Goal: Use online tool/utility: Utilize a website feature to perform a specific function

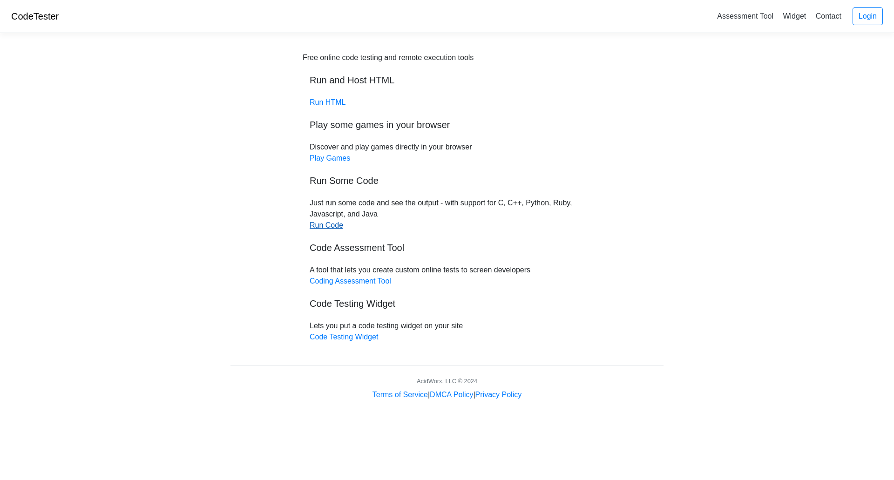
click at [330, 225] on link "Run Code" at bounding box center [327, 225] width 34 height 8
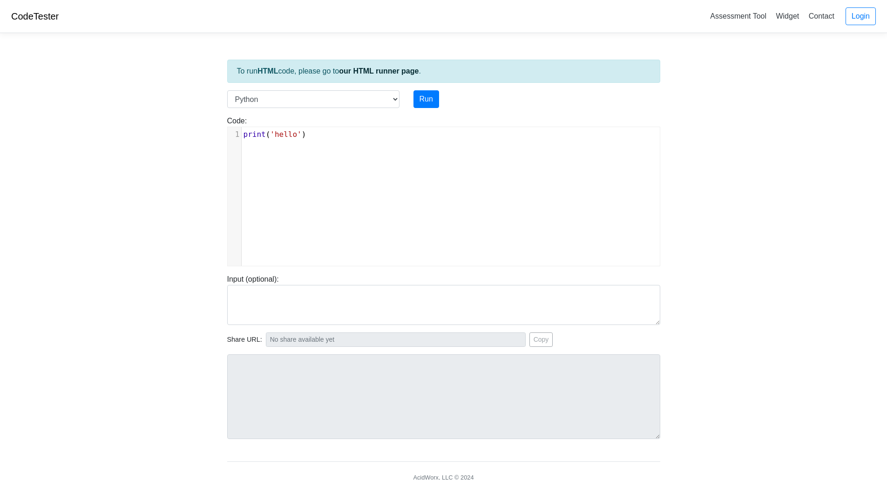
click at [339, 122] on div "Code: print('hello') xxxxxxxxxx 1 print ( 'hello' )" at bounding box center [443, 190] width 447 height 151
click at [340, 143] on div "xxxxxxxxxx 1 print ( 'hello' )" at bounding box center [451, 203] width 446 height 153
click at [393, 101] on select "C C++ Go Java Javascript Python Ruby" at bounding box center [313, 99] width 172 height 18
select select "c"
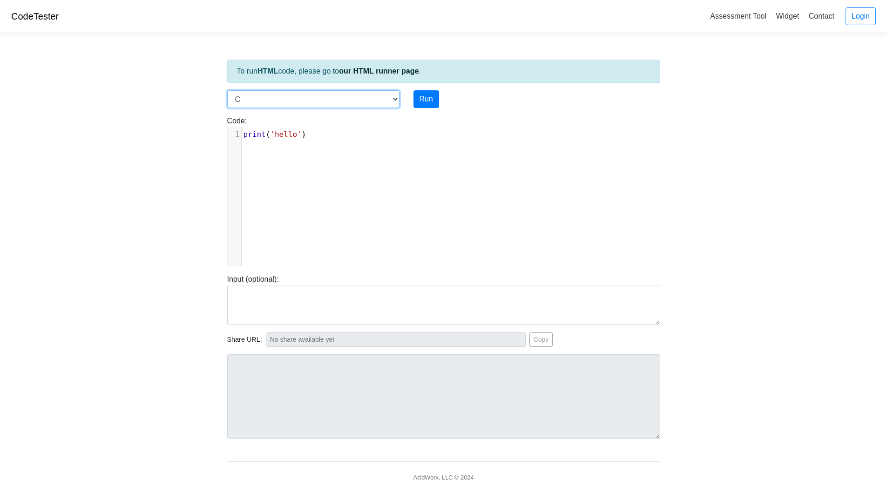
click at [227, 90] on select "C C++ Go Java Javascript Python Ruby" at bounding box center [313, 99] width 172 height 18
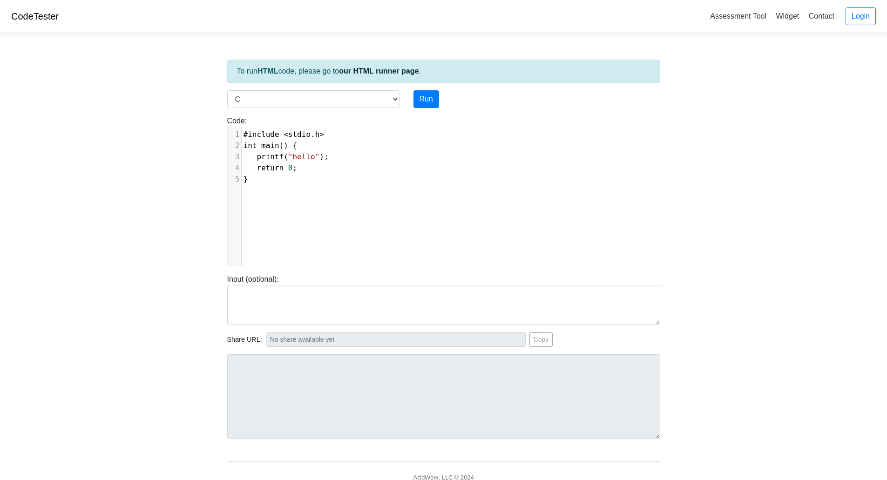
click at [387, 181] on pre "}" at bounding box center [454, 179] width 425 height 11
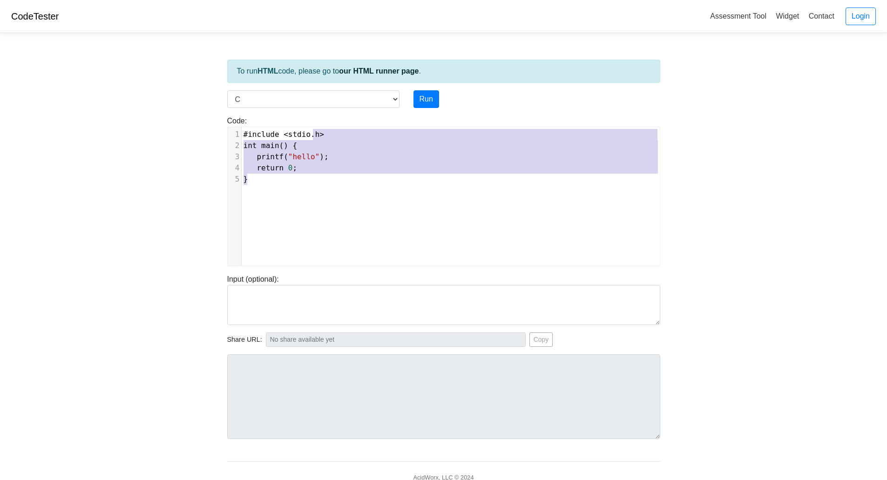
type textarea "#include <stdio.h> int main() { printf("hello"); return 0; }"
drag, startPoint x: 387, startPoint y: 181, endPoint x: 252, endPoint y: 128, distance: 145.2
click at [252, 128] on div "x 1 #include < stdio . h > 2 int main () { 3 printf ( "hello" ); 4 return 0 ; 5…" at bounding box center [454, 157] width 425 height 60
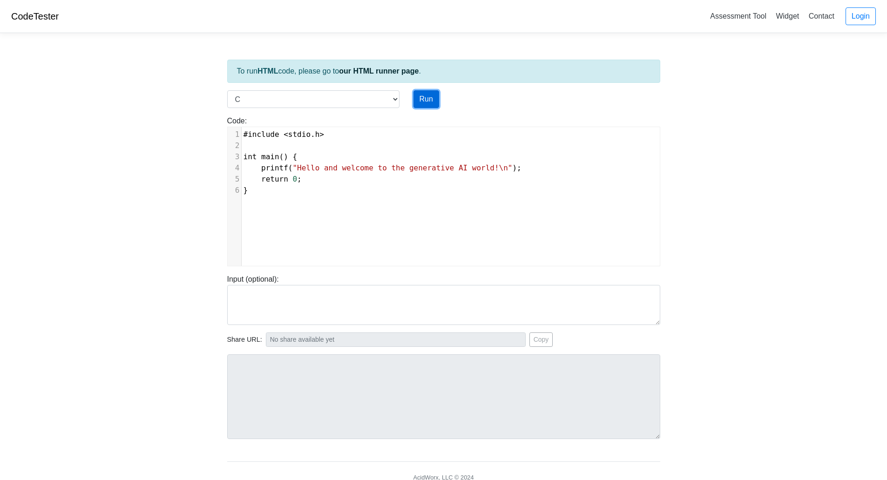
click at [420, 96] on button "Run" at bounding box center [426, 99] width 26 height 18
type input "[URL][DOMAIN_NAME]"
type textarea "Stdout: Hello and welcome to the generative AI world!"
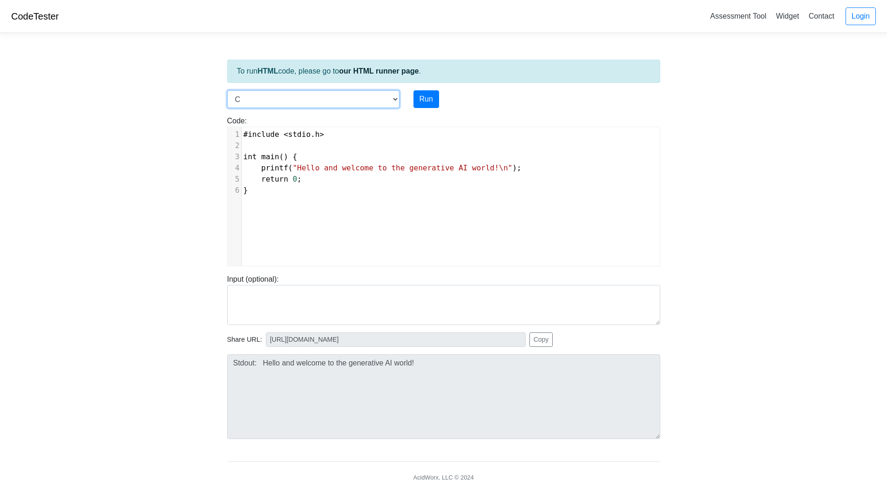
click at [393, 91] on select "C C++ Go Java Javascript Python Ruby" at bounding box center [313, 99] width 172 height 18
click at [399, 101] on div "Language C C++ Go Java Javascript Python Ruby" at bounding box center [313, 99] width 186 height 18
click at [396, 101] on select "C C++ Go Java Javascript Python Ruby" at bounding box center [313, 99] width 172 height 18
select select "javascript"
click at [227, 90] on select "C C++ Go Java Javascript Python Ruby" at bounding box center [313, 99] width 172 height 18
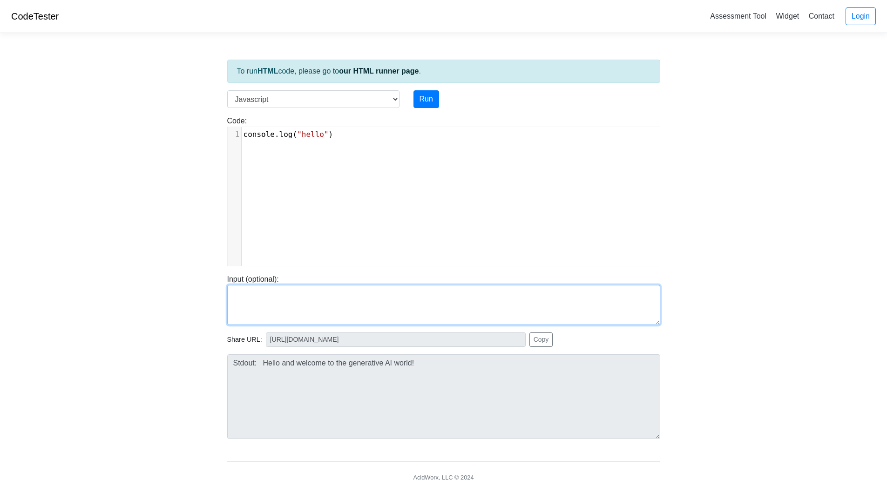
click at [372, 291] on textarea at bounding box center [443, 305] width 433 height 40
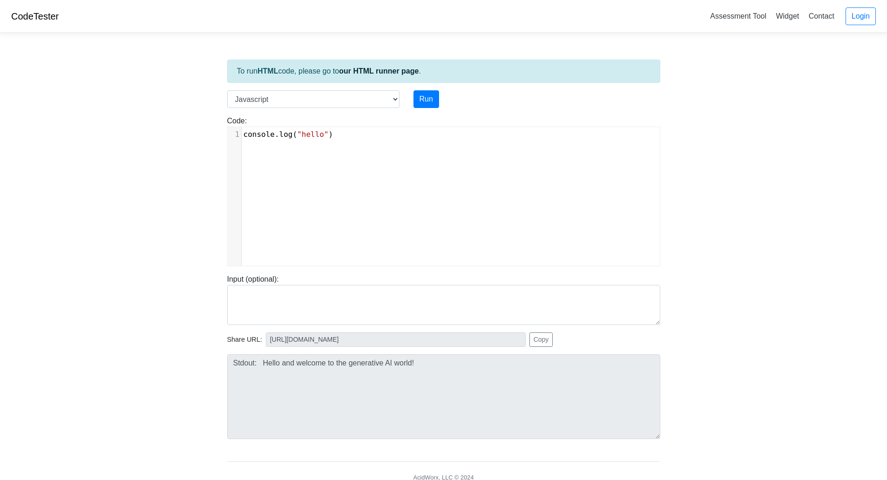
click at [334, 142] on div "xxxxxxxxxx 1 console . log ( "hello" )" at bounding box center [454, 134] width 425 height 15
type textarea "console.log("hello")"
click at [334, 142] on div "x 1 console . log ( "hello" )" at bounding box center [454, 134] width 425 height 15
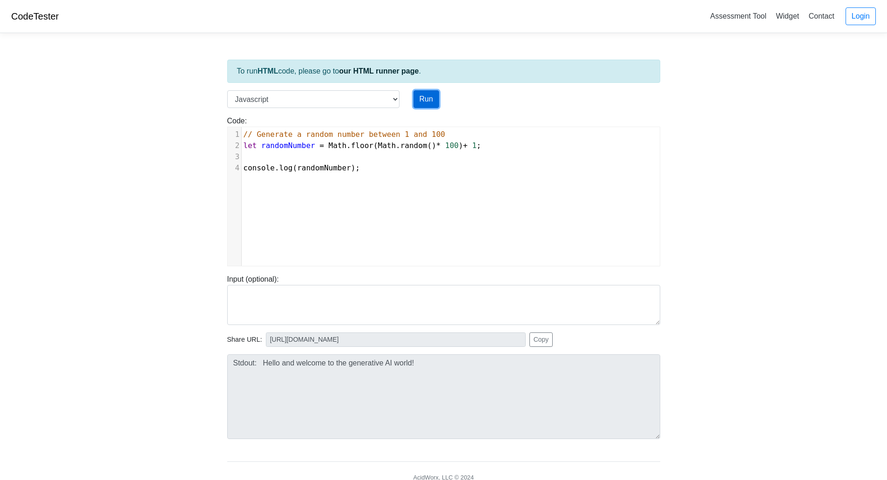
click at [421, 99] on button "Run" at bounding box center [426, 99] width 26 height 18
type input "[URL][DOMAIN_NAME]"
type textarea "Stdout: 87"
click at [402, 196] on div "x 1 // Generate a random number between 1 and 100 2 let randomNumber = Math . f…" at bounding box center [451, 203] width 446 height 153
type textarea "// Generate a random number between 1 and 100 let randomNumber = Math.floor(Mat…"
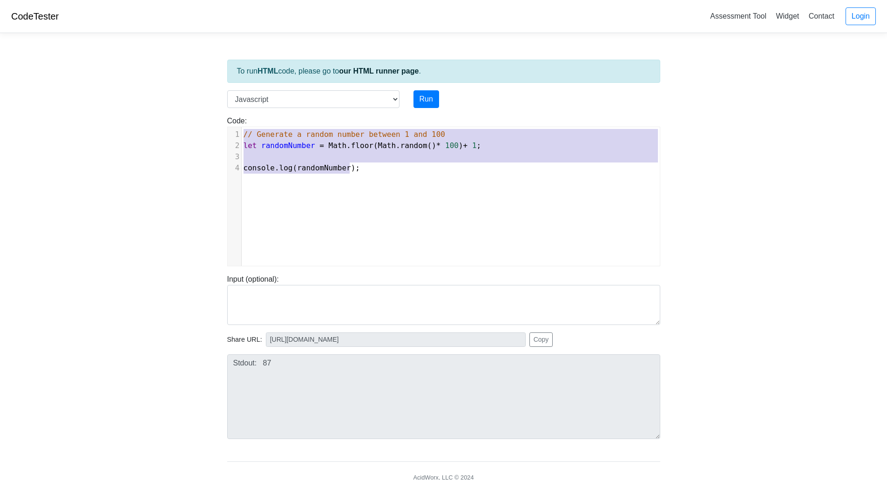
drag, startPoint x: 402, startPoint y: 196, endPoint x: 175, endPoint y: 109, distance: 243.0
click at [175, 109] on body "CodeTester Assessment Tool Widget Contact Login To run HTML code, please go to …" at bounding box center [443, 248] width 887 height 497
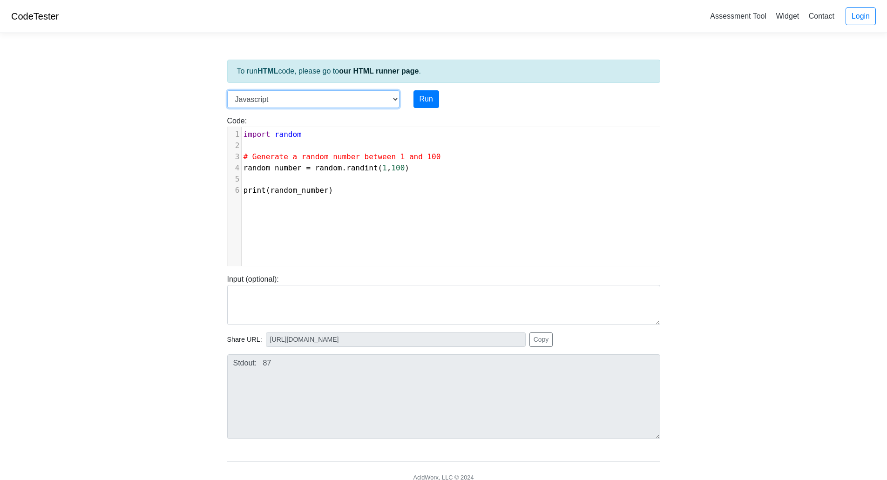
click at [396, 99] on select "C C++ Go Java Javascript Python Ruby" at bounding box center [313, 99] width 172 height 18
select select "python"
click at [227, 90] on select "C C++ Go Java Javascript Python Ruby" at bounding box center [313, 99] width 172 height 18
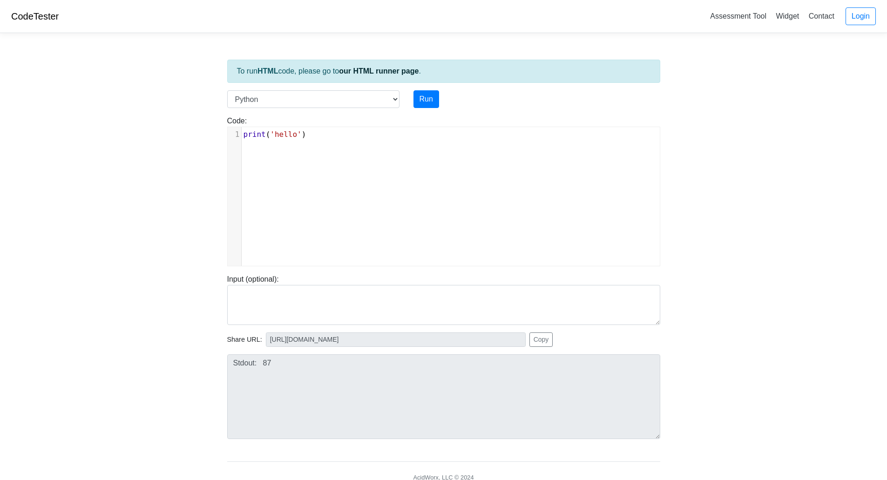
click at [404, 142] on div "xxxxxxxxxx 1 print ( 'hello' )" at bounding box center [451, 203] width 446 height 153
click at [404, 142] on div "x 1 print ( 'hello' )" at bounding box center [451, 203] width 446 height 153
type textarea "print('hello')"
click at [404, 142] on div "x 1 print ( 'hello' )" at bounding box center [451, 203] width 446 height 153
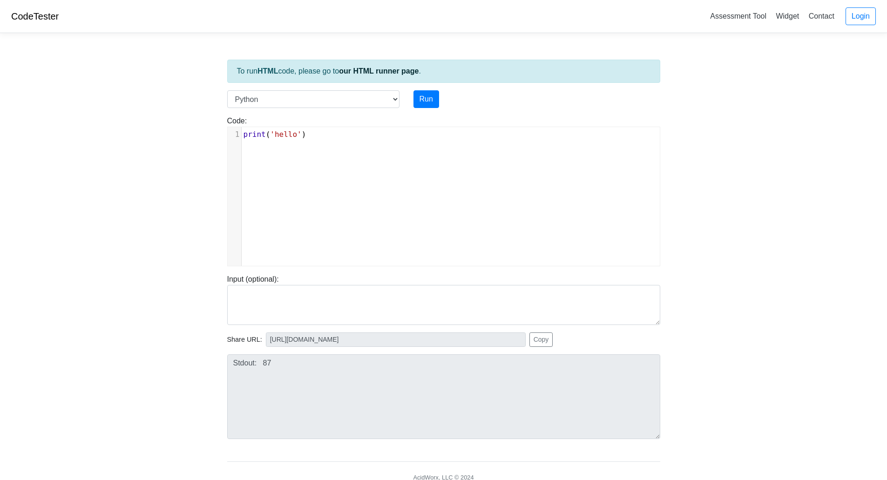
click at [404, 142] on div "x 1 print ( 'hello' )" at bounding box center [451, 203] width 446 height 153
type textarea "print('hello')"
click at [404, 142] on div "x 1 print ( 'hello' )" at bounding box center [451, 203] width 446 height 153
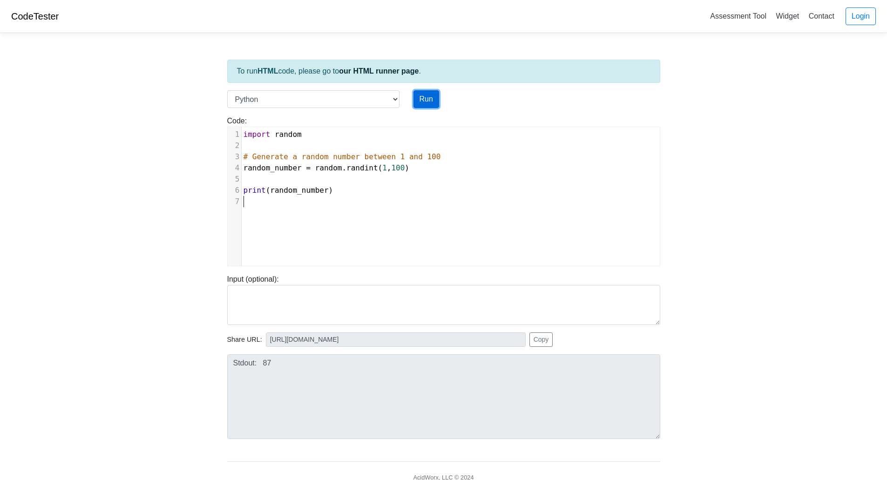
click at [426, 93] on button "Run" at bounding box center [426, 99] width 26 height 18
type input "[URL][DOMAIN_NAME]"
type textarea "Stdout: 31"
